Goal: Information Seeking & Learning: Check status

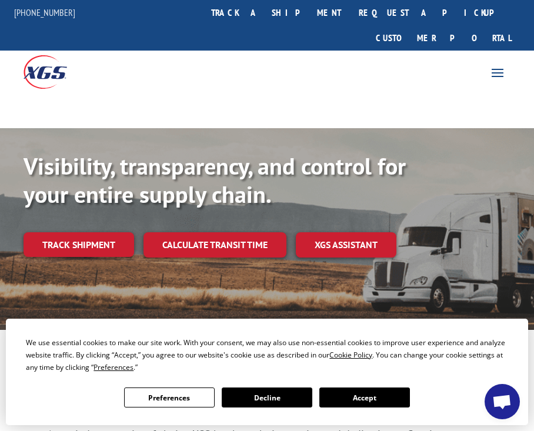
click at [108, 232] on link "Track shipment" at bounding box center [79, 244] width 111 height 25
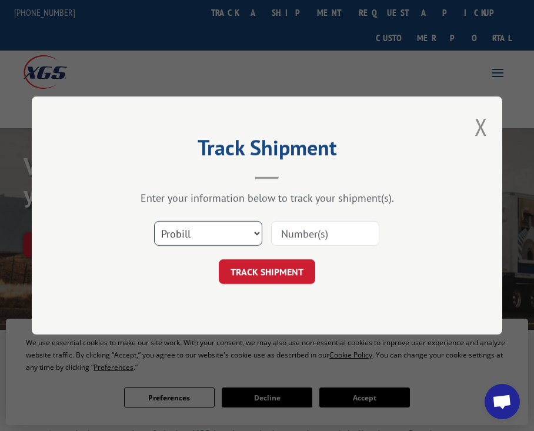
drag, startPoint x: 258, startPoint y: 237, endPoint x: 250, endPoint y: 237, distance: 8.2
click at [258, 237] on select "Select category... Probill BOL PO" at bounding box center [208, 233] width 108 height 25
select select "bol"
click at [154, 221] on select "Select category... Probill BOL PO" at bounding box center [208, 233] width 108 height 25
click at [307, 237] on input at bounding box center [325, 233] width 108 height 25
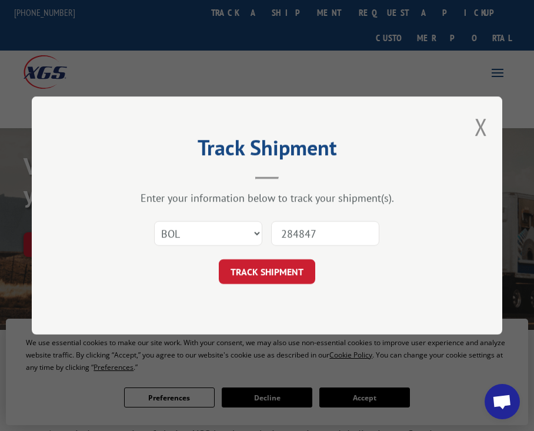
type input "2848477"
click button "TRACK SHIPMENT" at bounding box center [267, 271] width 96 height 25
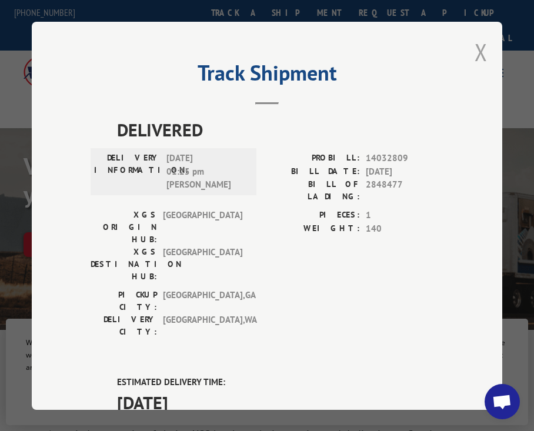
click at [474, 48] on button "Close modal" at bounding box center [480, 51] width 13 height 31
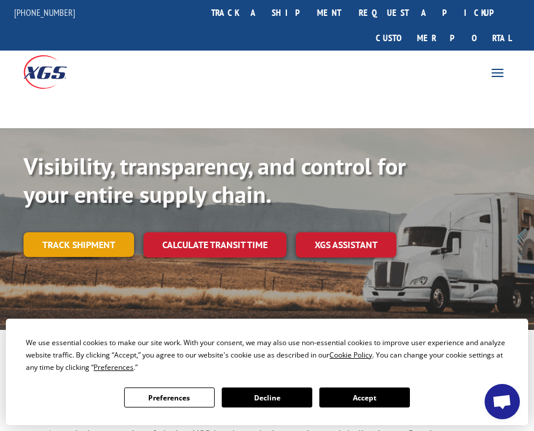
click at [104, 232] on link "Track shipment" at bounding box center [79, 244] width 111 height 25
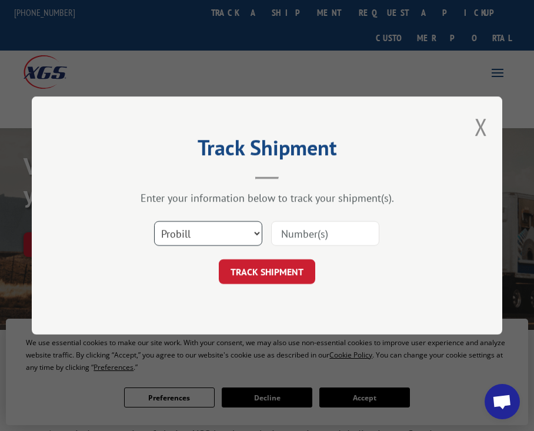
click at [259, 233] on select "Select category... Probill BOL PO" at bounding box center [208, 233] width 108 height 25
select select "bol"
click at [154, 221] on select "Select category... Probill BOL PO" at bounding box center [208, 233] width 108 height 25
click at [327, 232] on input at bounding box center [325, 233] width 108 height 25
type input "2848625"
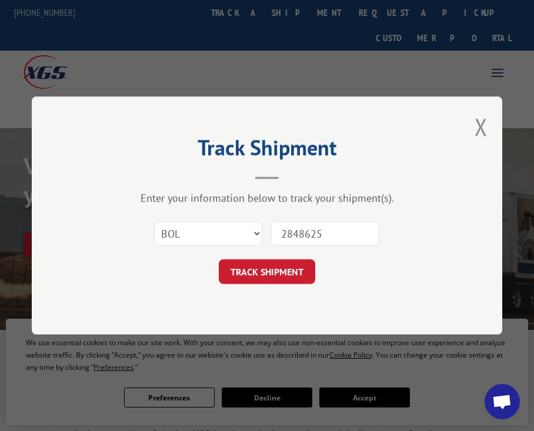
click button "TRACK SHIPMENT" at bounding box center [267, 271] width 96 height 25
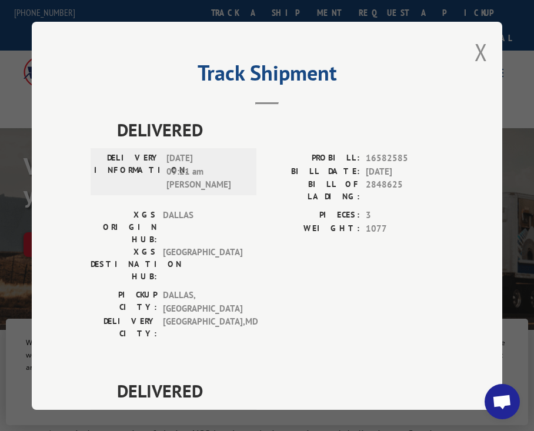
scroll to position [134, 0]
